Goal: Task Accomplishment & Management: Use online tool/utility

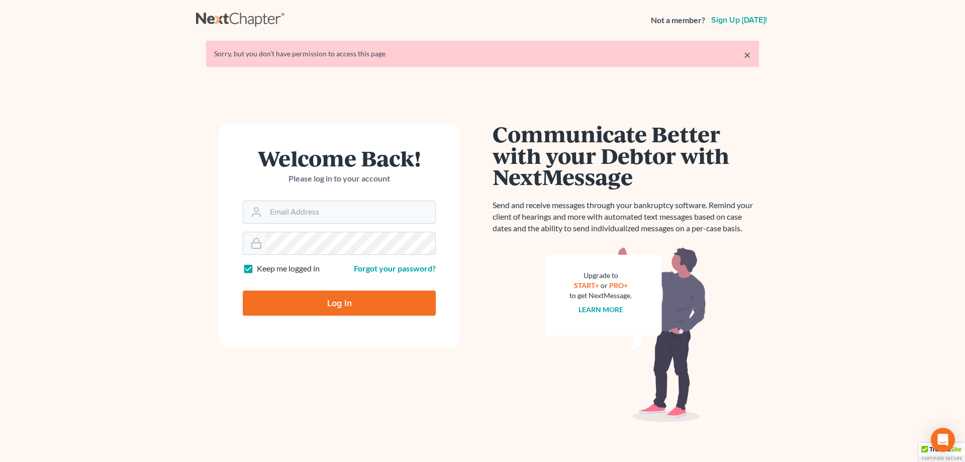
type input "[EMAIL_ADDRESS][DOMAIN_NAME]"
click at [344, 299] on input "Log In" at bounding box center [339, 302] width 193 height 25
type input "Thinking..."
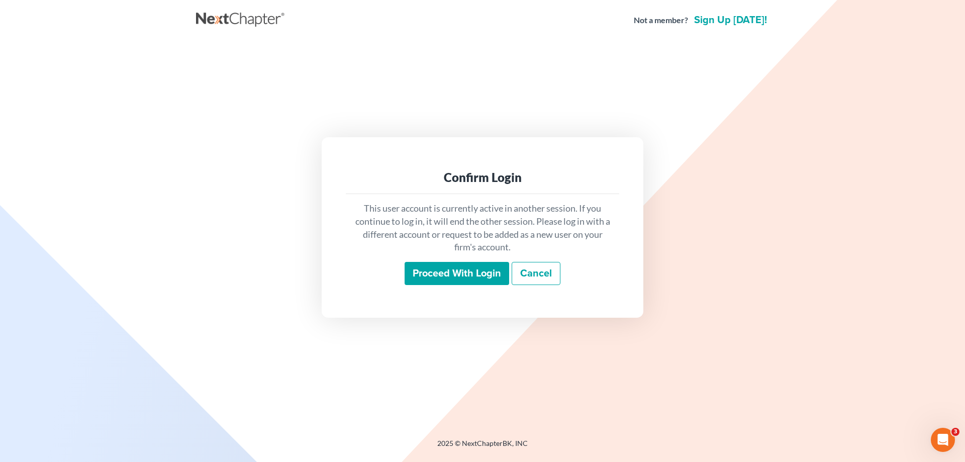
click at [435, 263] on input "Proceed with login" at bounding box center [457, 273] width 105 height 23
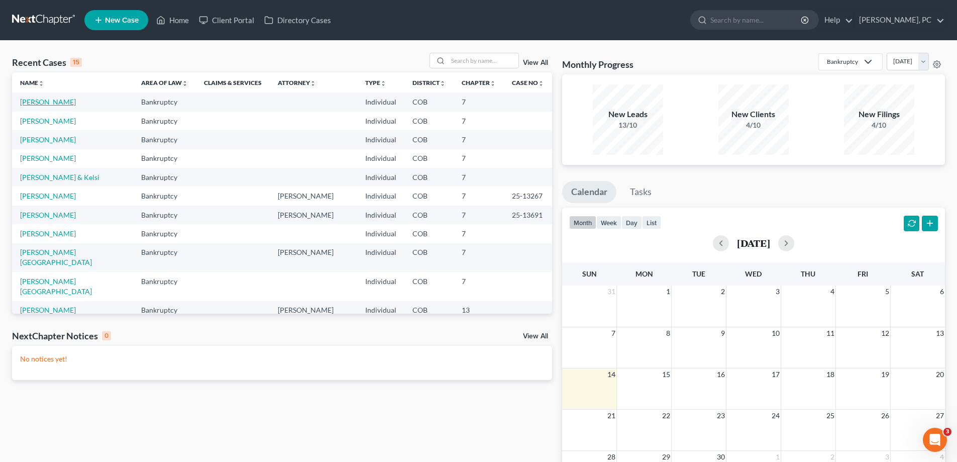
click at [56, 103] on link "[PERSON_NAME]" at bounding box center [48, 101] width 56 height 9
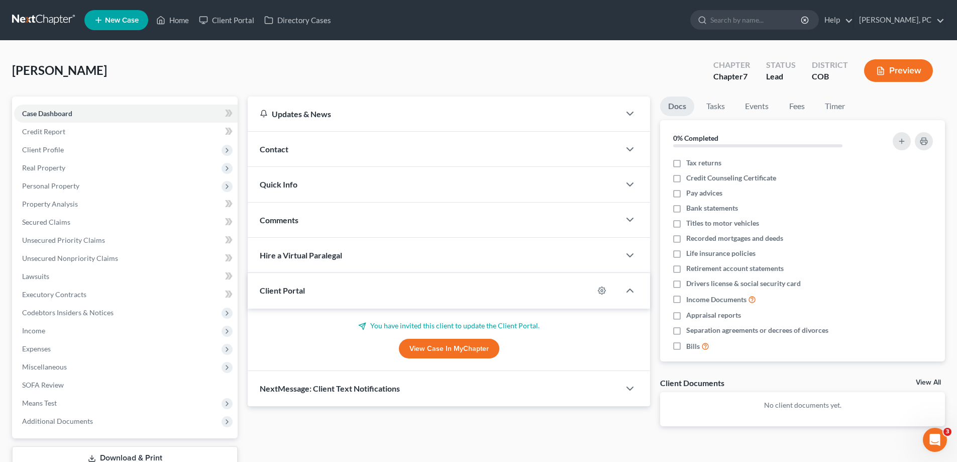
click at [413, 348] on link "View Case in MyChapter" at bounding box center [449, 349] width 101 height 20
